Goal: Navigation & Orientation: Find specific page/section

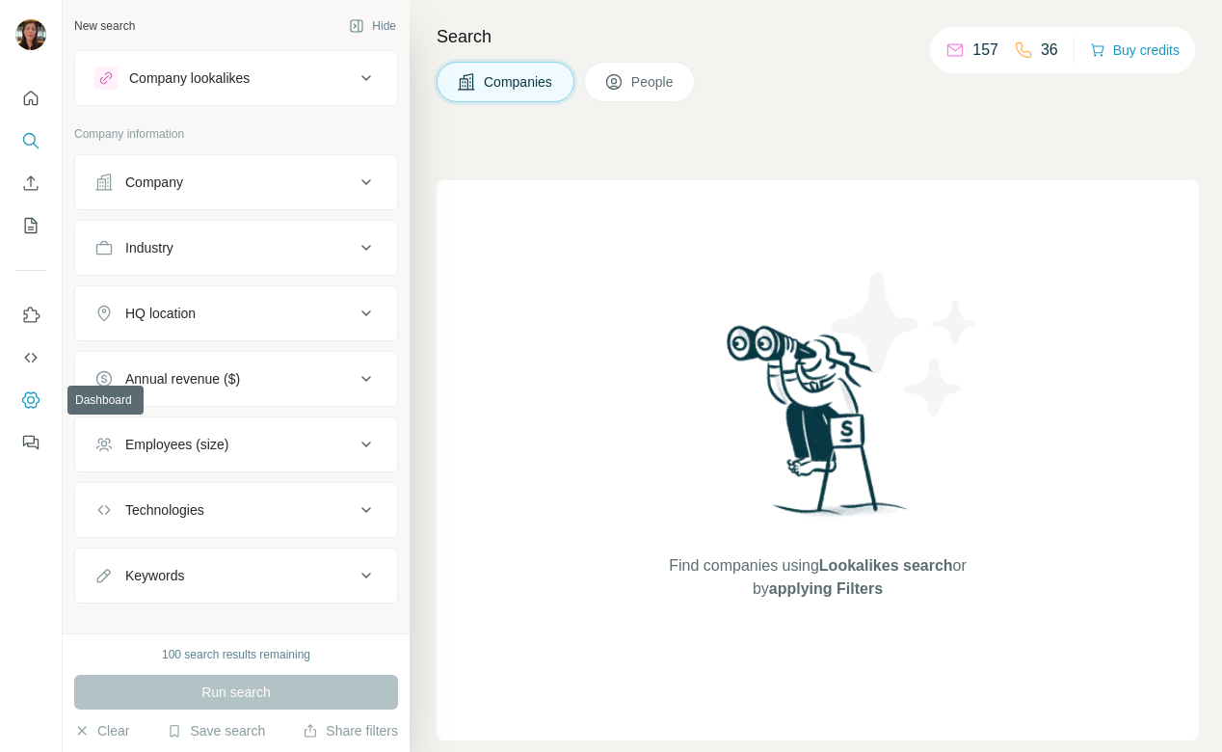
click at [30, 398] on icon "Dashboard" at bounding box center [30, 399] width 19 height 19
